Goal: Task Accomplishment & Management: Complete application form

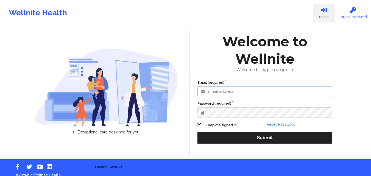
click at [252, 92] on input "Email (required)" at bounding box center [264, 91] width 135 height 10
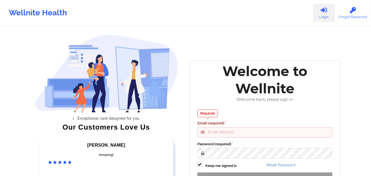
click at [234, 132] on input "Email (required)" at bounding box center [264, 132] width 135 height 10
click at [233, 137] on input "Email (required)" at bounding box center [264, 132] width 135 height 10
type input "[EMAIL_ADDRESS][DOMAIN_NAME]"
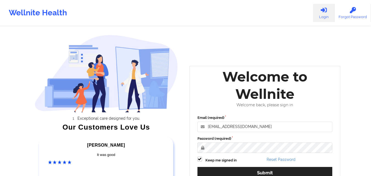
scroll to position [76, 0]
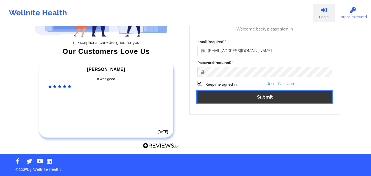
click at [268, 95] on button "Submit" at bounding box center [264, 97] width 135 height 12
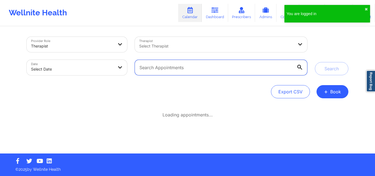
click at [287, 70] on input "text" at bounding box center [221, 67] width 172 height 15
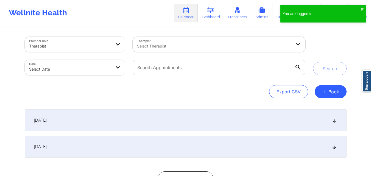
drag, startPoint x: 258, startPoint y: 123, endPoint x: 259, endPoint y: 96, distance: 26.6
click at [258, 123] on div "[DATE]" at bounding box center [186, 120] width 322 height 22
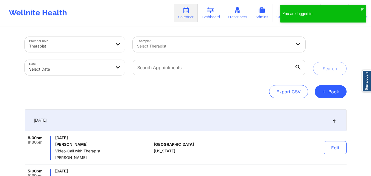
click at [252, 88] on div "Export CSV + Book" at bounding box center [186, 91] width 322 height 13
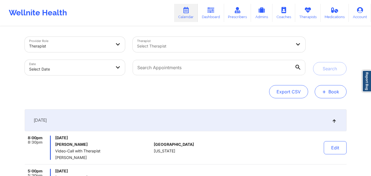
click at [331, 91] on button "+ Book" at bounding box center [330, 91] width 32 height 13
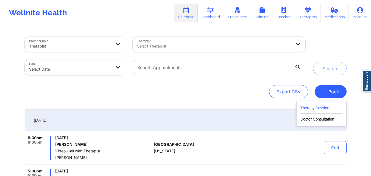
click at [330, 106] on button "Therapy Session" at bounding box center [321, 109] width 42 height 9
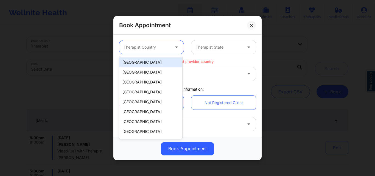
click at [168, 44] on div at bounding box center [146, 47] width 46 height 7
click at [160, 62] on div "[GEOGRAPHIC_DATA]" at bounding box center [150, 62] width 63 height 10
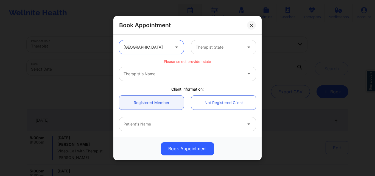
click at [215, 46] on div at bounding box center [219, 47] width 46 height 7
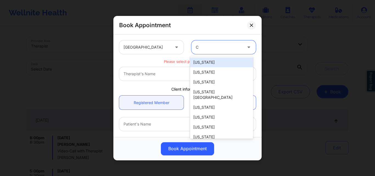
type input "Ca"
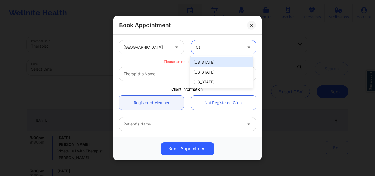
click at [220, 60] on div "[US_STATE]" at bounding box center [221, 62] width 63 height 10
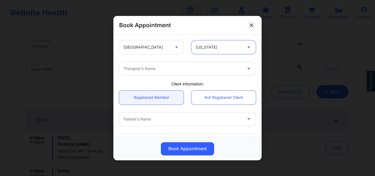
click at [151, 71] on div at bounding box center [182, 68] width 119 height 7
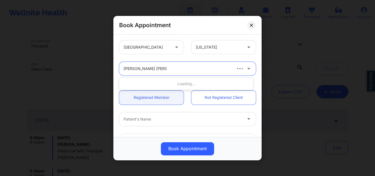
type input "[PERSON_NAME] [PERSON_NAME]"
click at [178, 83] on div "Loading..." at bounding box center [186, 84] width 134 height 10
click at [185, 82] on div "Loading..." at bounding box center [186, 84] width 134 height 10
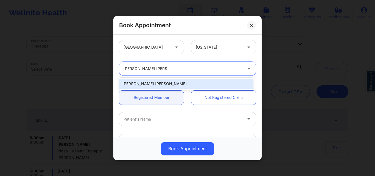
click at [175, 82] on div "[PERSON_NAME] [PERSON_NAME]" at bounding box center [186, 84] width 134 height 10
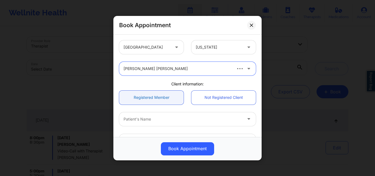
click at [159, 95] on link "Registered Member" at bounding box center [151, 97] width 64 height 14
click at [158, 120] on div at bounding box center [182, 119] width 119 height 7
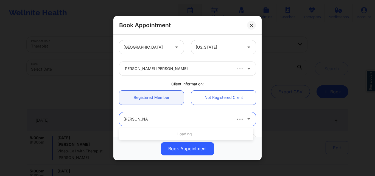
type input "[PERSON_NAME]"
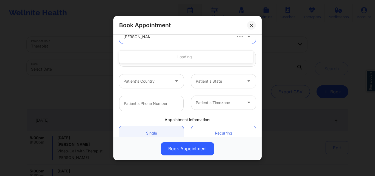
scroll to position [55, 0]
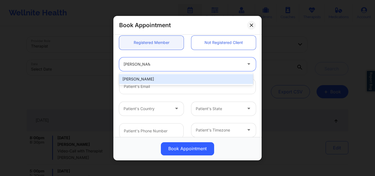
click at [178, 81] on div "[PERSON_NAME]" at bounding box center [186, 79] width 134 height 10
type input "[EMAIL_ADDRESS][DOMAIN_NAME]"
type input "[PHONE_NUMBER]"
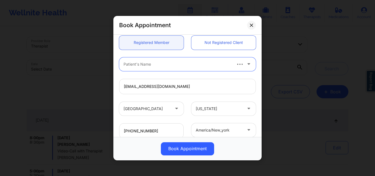
scroll to position [134, 0]
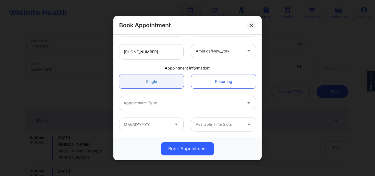
click at [156, 82] on link "Single" at bounding box center [151, 81] width 64 height 14
click at [157, 103] on div at bounding box center [182, 103] width 119 height 7
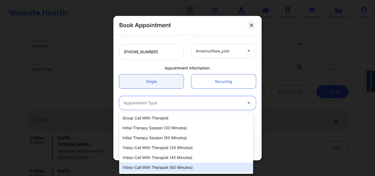
click at [177, 166] on div "Video-Call with Therapist (60 minutes)" at bounding box center [186, 167] width 134 height 10
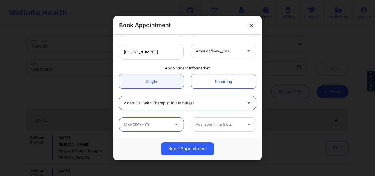
click at [149, 126] on input "text" at bounding box center [151, 124] width 64 height 14
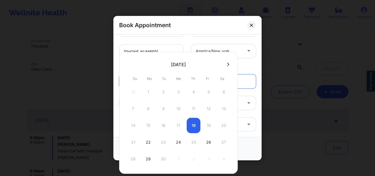
click at [226, 65] on button at bounding box center [227, 64] width 5 height 5
click at [178, 158] on div "29" at bounding box center [179, 158] width 14 height 15
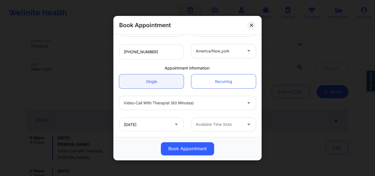
type input "[DATE]"
click at [217, 125] on div at bounding box center [219, 124] width 46 height 7
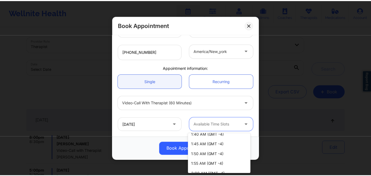
scroll to position [653, 0]
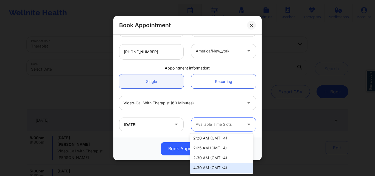
click at [212, 169] on div "4:30 AM (GMT -4)" at bounding box center [221, 168] width 63 height 10
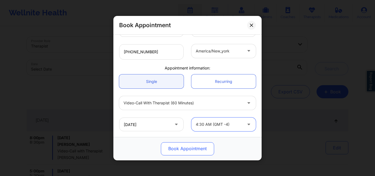
click at [189, 150] on button "Book Appointment" at bounding box center [187, 148] width 53 height 13
